Goal: Transaction & Acquisition: Obtain resource

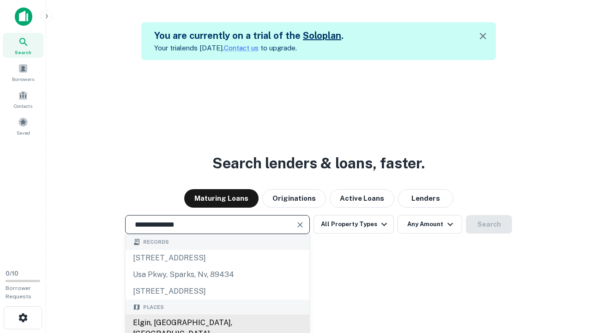
click at [217, 323] on div "Elgin, [GEOGRAPHIC_DATA], [GEOGRAPHIC_DATA]" at bounding box center [218, 328] width 184 height 28
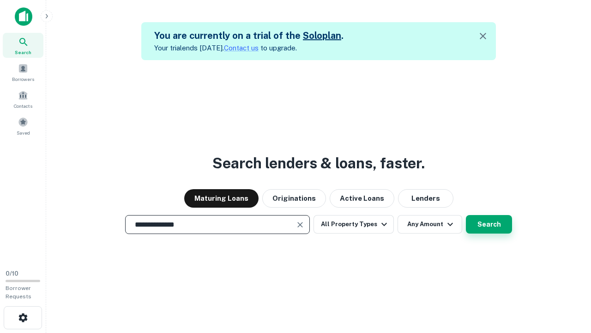
type input "**********"
click at [466, 215] on button "Search" at bounding box center [489, 224] width 46 height 18
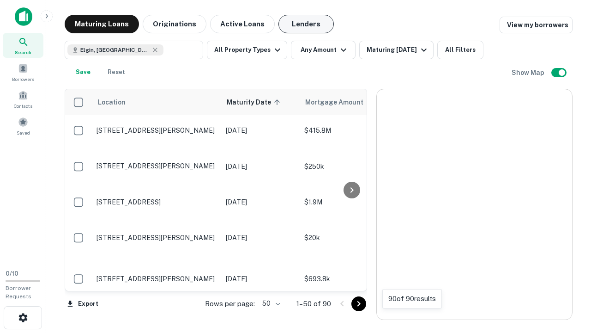
click at [306, 24] on button "Lenders" at bounding box center [306, 24] width 55 height 18
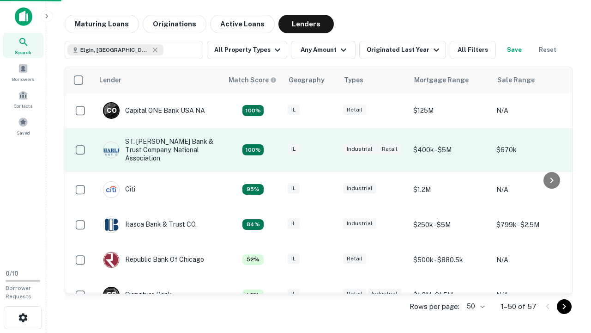
click at [328, 150] on div "IL" at bounding box center [311, 150] width 46 height 12
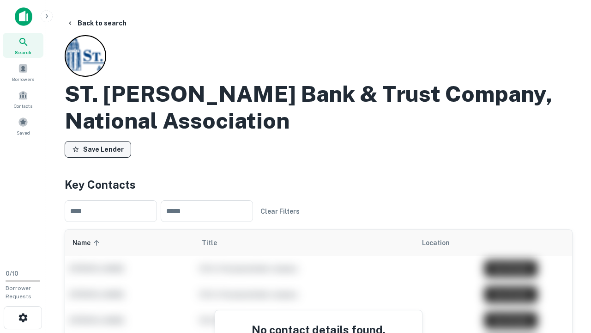
click at [98, 149] on button "Save Lender" at bounding box center [98, 149] width 67 height 17
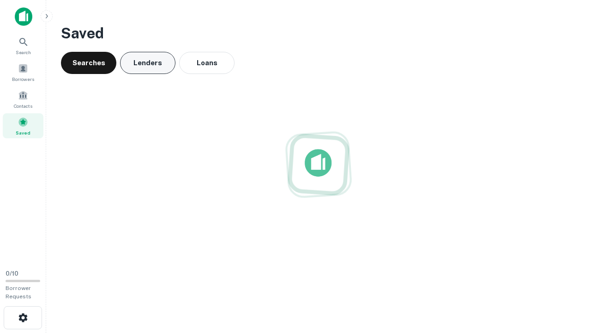
click at [148, 63] on button "Lenders" at bounding box center [147, 63] width 55 height 22
